Goal: Task Accomplishment & Management: Use online tool/utility

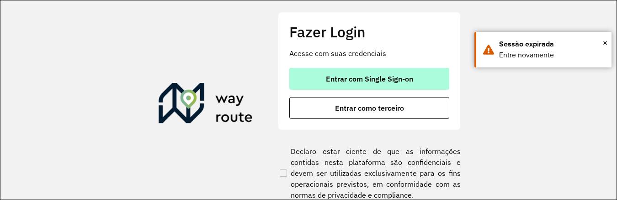
click at [426, 76] on button "Entrar com Single Sign-on" at bounding box center [369, 79] width 160 height 22
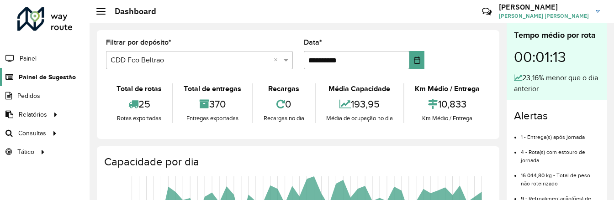
click at [50, 82] on link "Painel de Sugestão" at bounding box center [38, 77] width 76 height 18
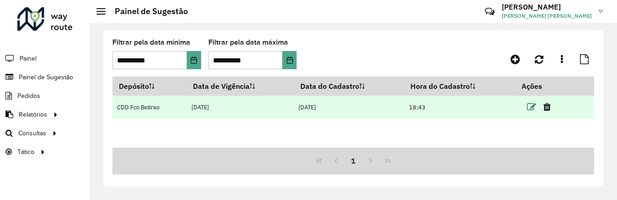
click at [533, 104] on icon at bounding box center [531, 107] width 9 height 9
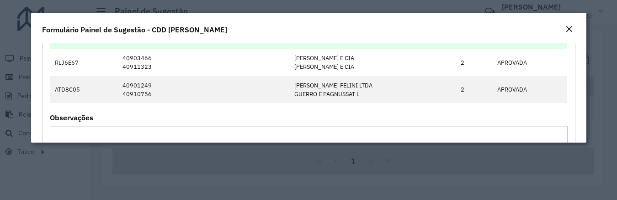
scroll to position [761, 0]
